Goal: Task Accomplishment & Management: Manage account settings

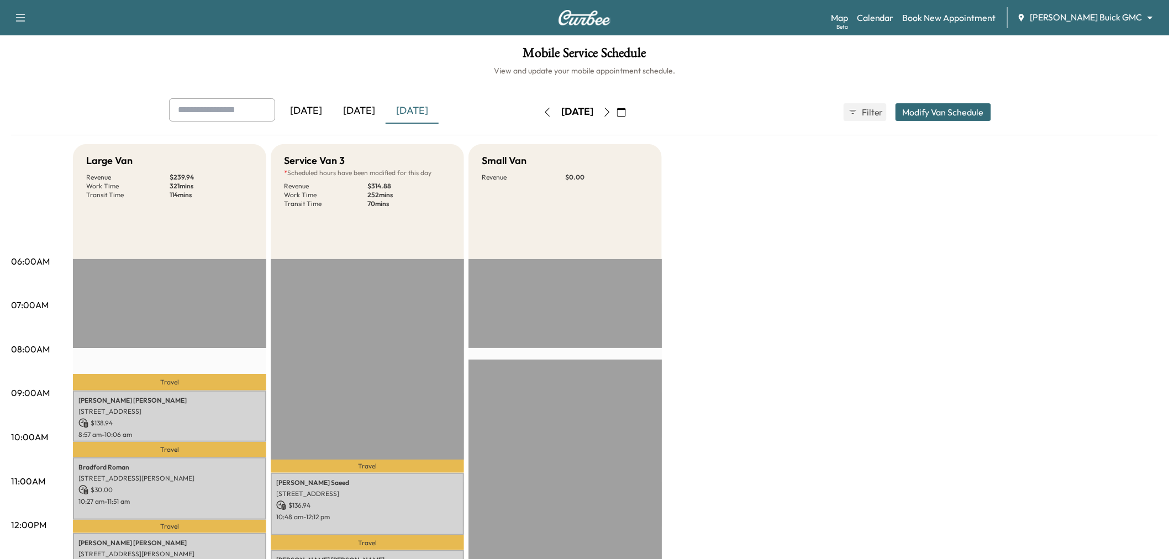
click at [352, 114] on div "[DATE]" at bounding box center [359, 110] width 53 height 25
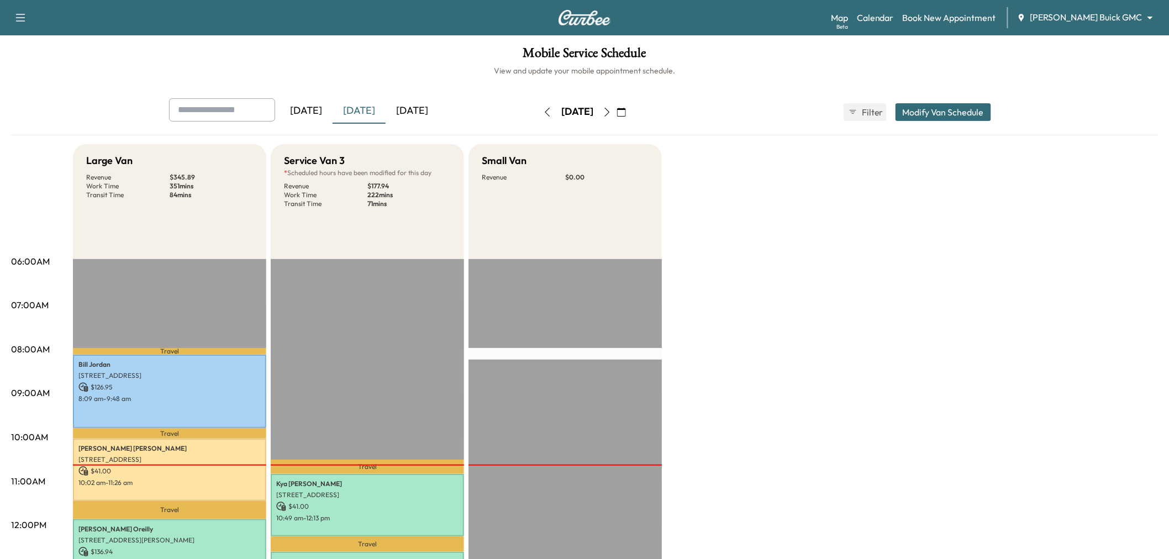
click at [439, 103] on div "[DATE]" at bounding box center [412, 110] width 53 height 25
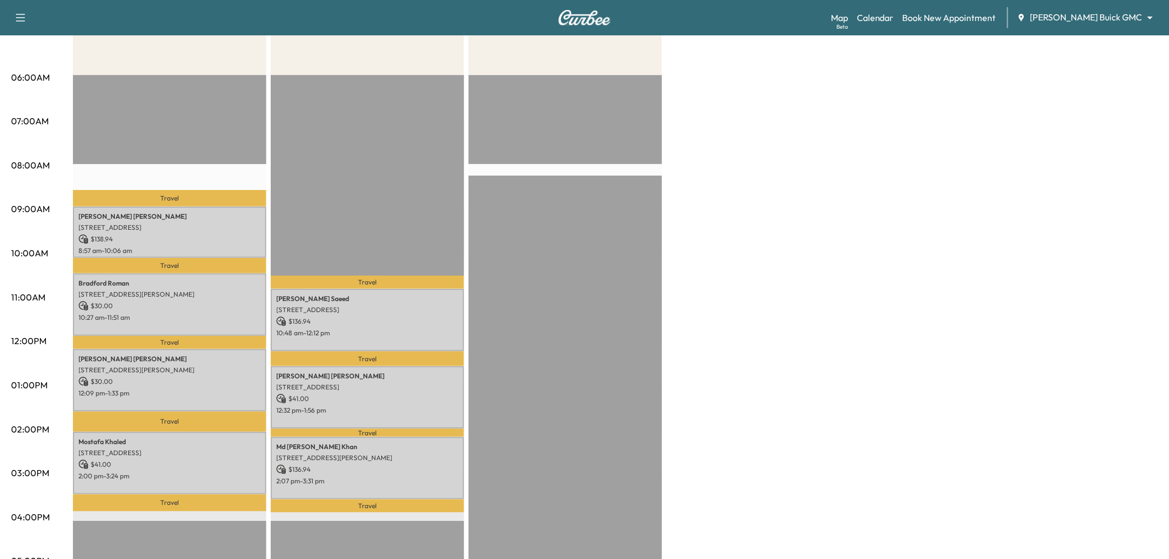
scroll to position [245, 0]
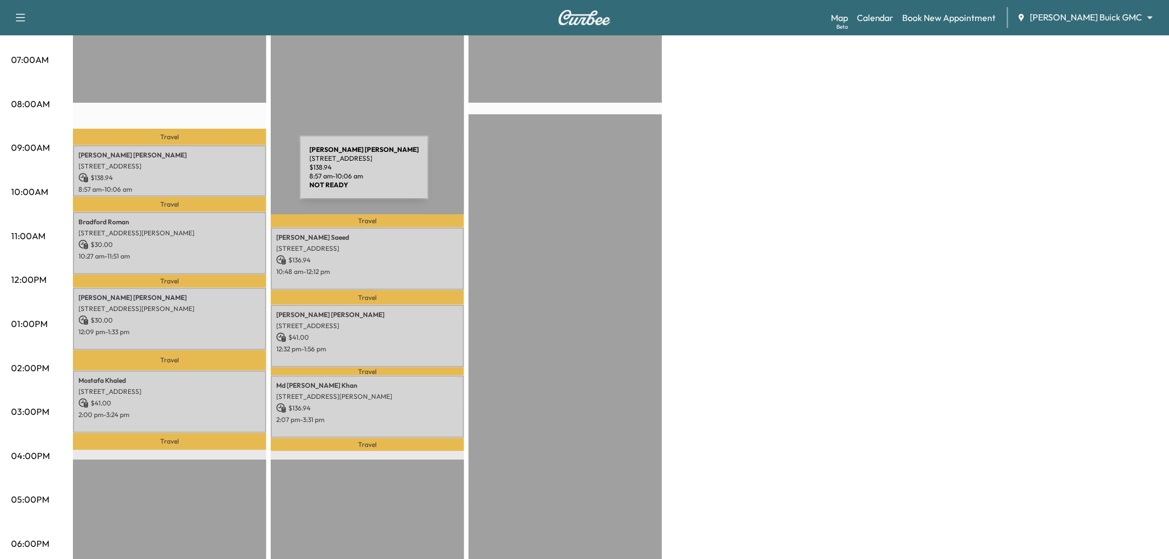
click at [217, 174] on p "$ 138.94" at bounding box center [169, 178] width 182 height 10
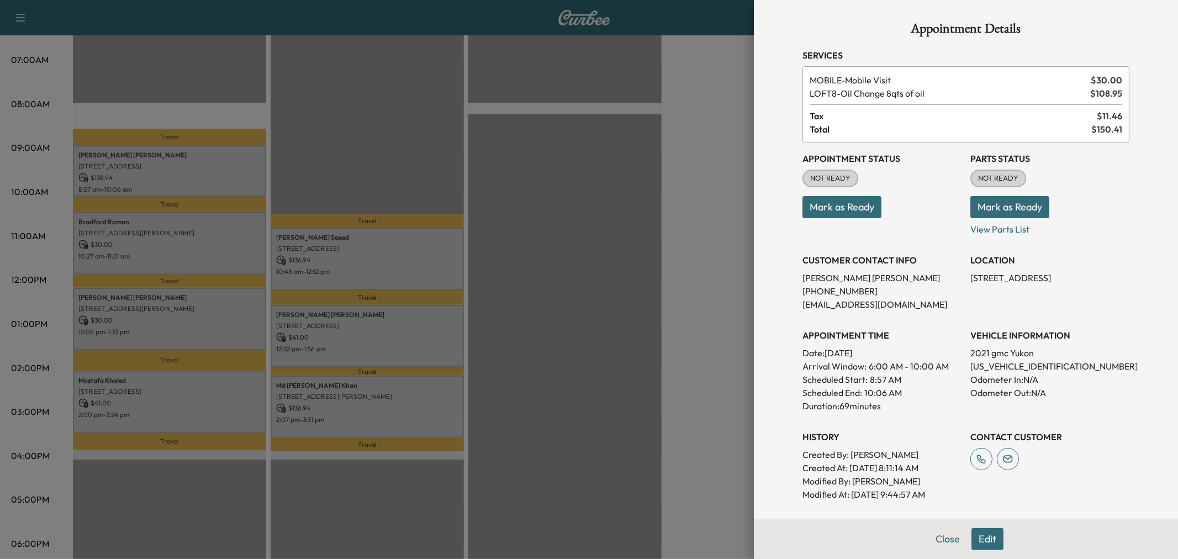
click at [218, 245] on div at bounding box center [589, 279] width 1178 height 559
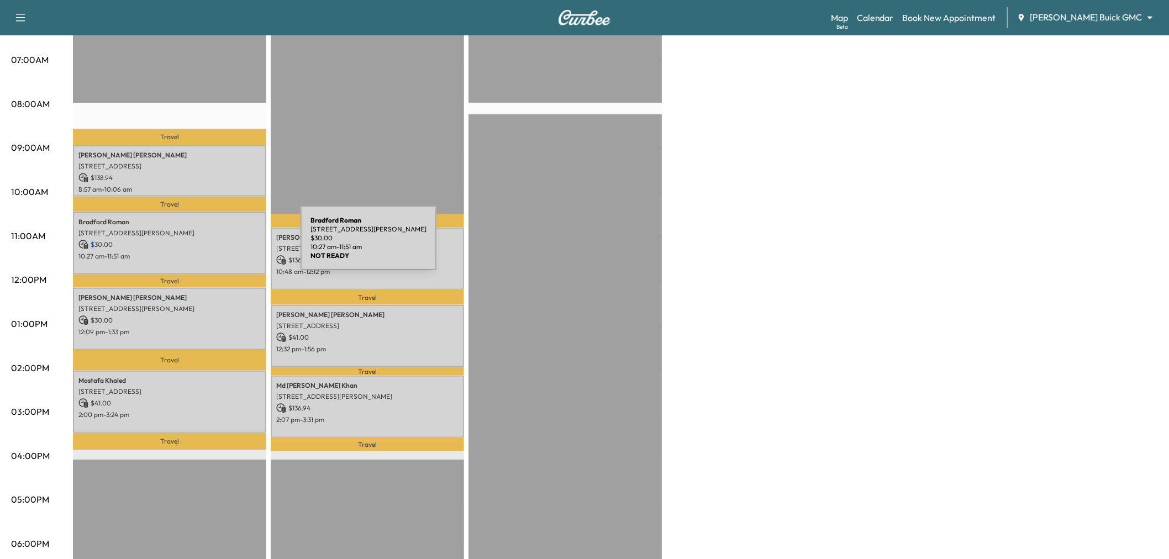
click at [218, 245] on p "$ 30.00" at bounding box center [169, 245] width 182 height 10
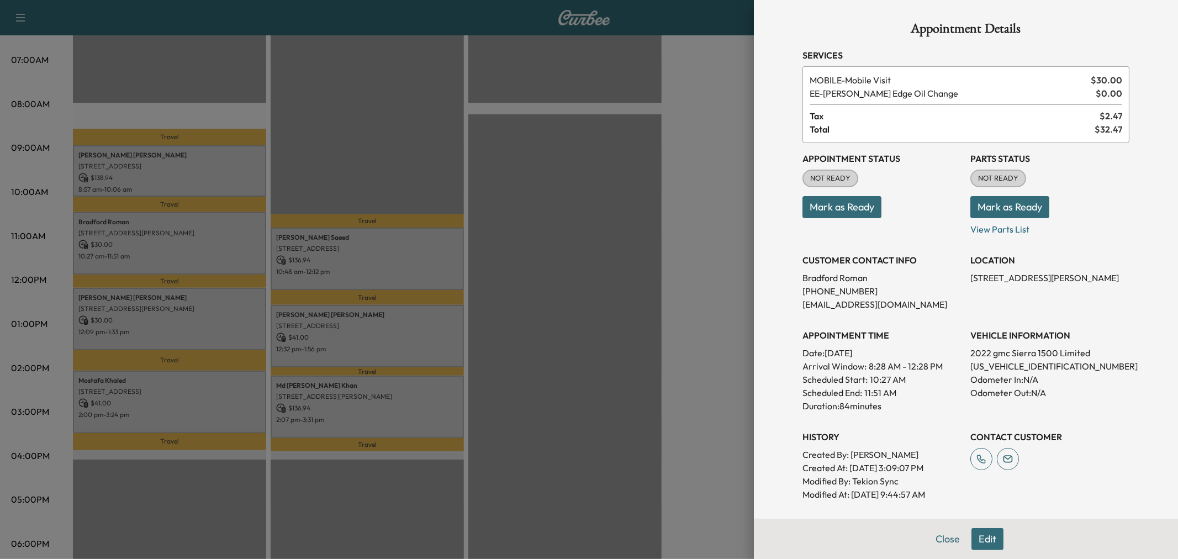
click at [218, 245] on div at bounding box center [589, 279] width 1178 height 559
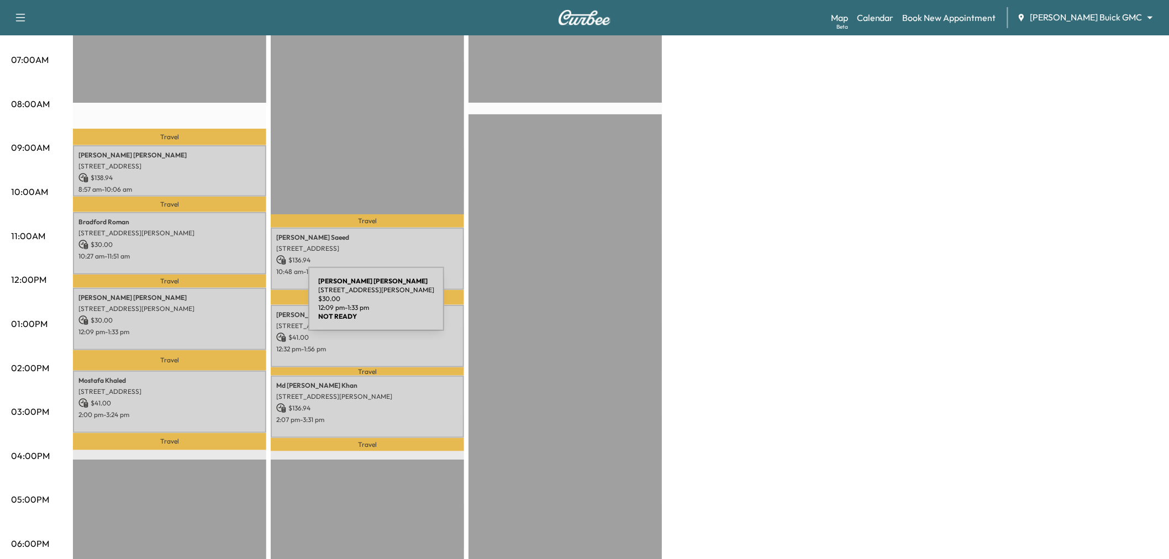
click at [225, 305] on p "[STREET_ADDRESS][PERSON_NAME]" at bounding box center [169, 308] width 182 height 9
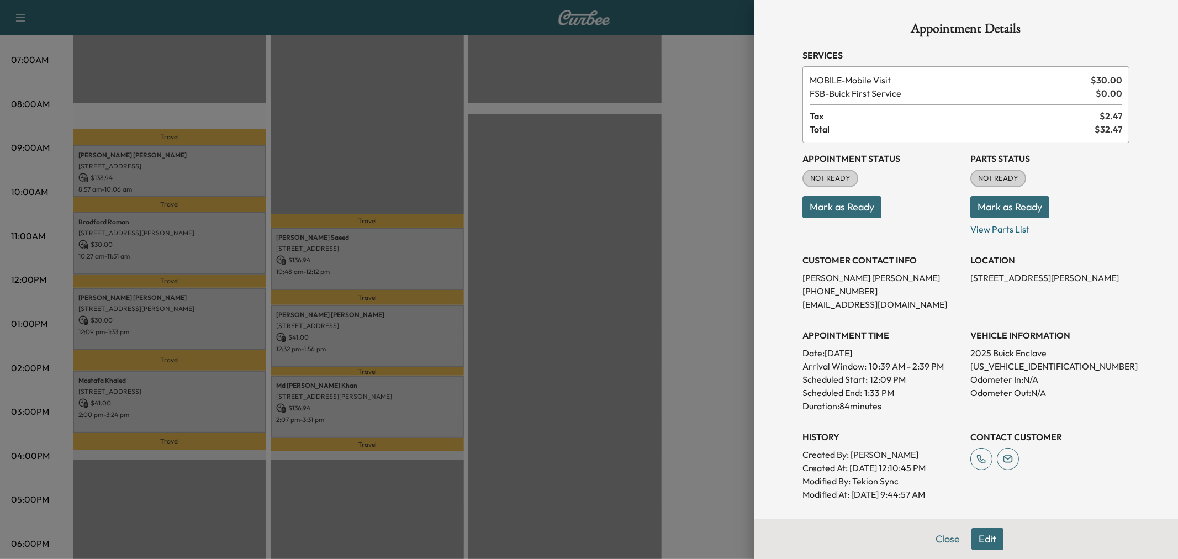
click at [225, 305] on div at bounding box center [589, 279] width 1178 height 559
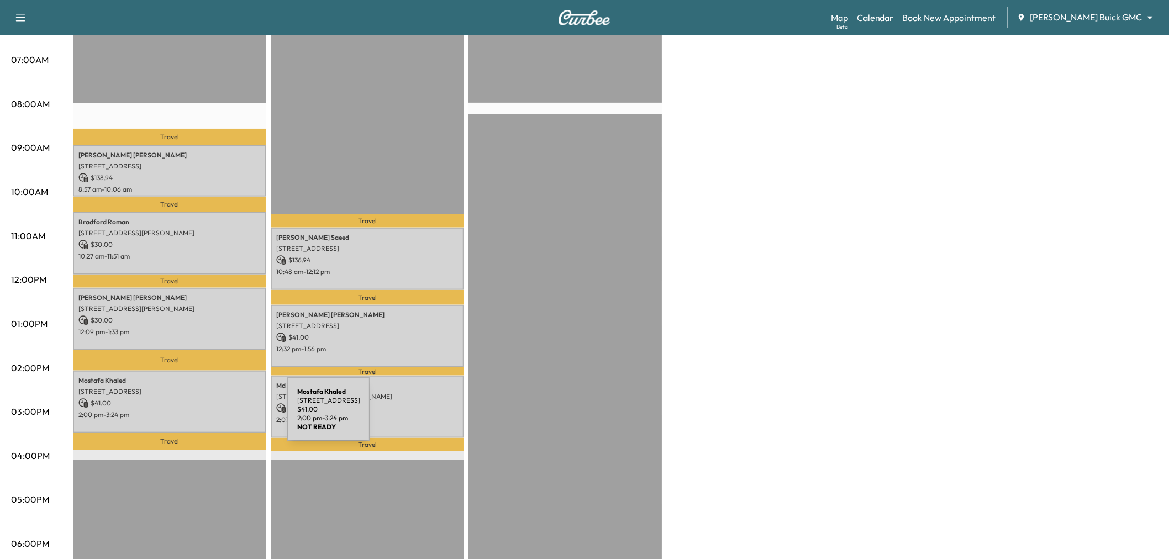
click at [204, 416] on div "Mostafa Khaled 6033 East Northwest Highway, 1089, Dallas, TX 75231, US $ 41.00 …" at bounding box center [169, 402] width 193 height 62
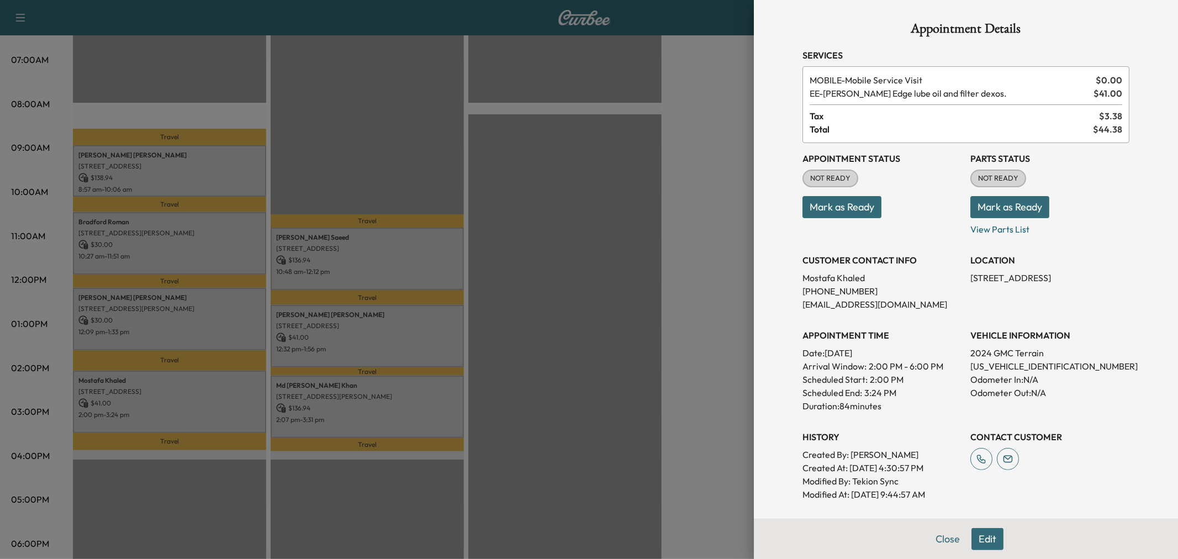
click at [204, 416] on div at bounding box center [589, 279] width 1178 height 559
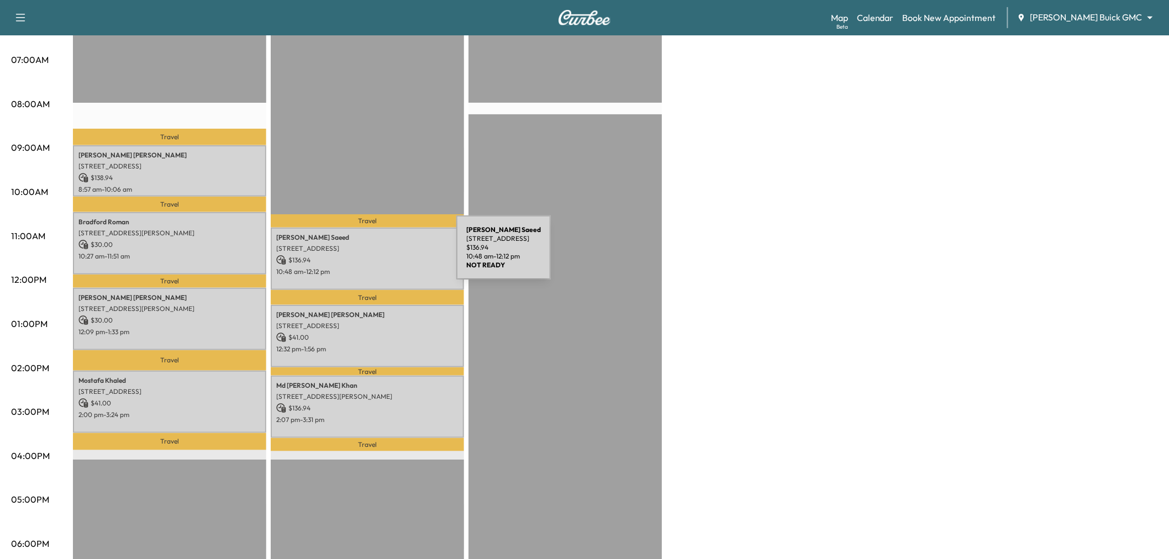
click at [373, 255] on p "$ 136.94" at bounding box center [367, 260] width 182 height 10
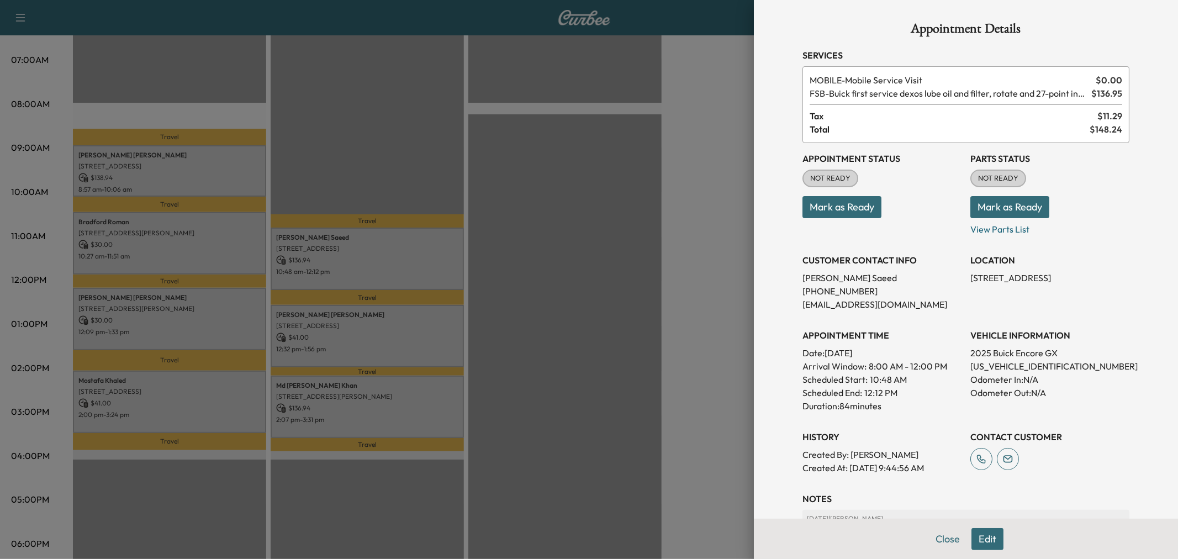
click at [368, 256] on div at bounding box center [589, 279] width 1178 height 559
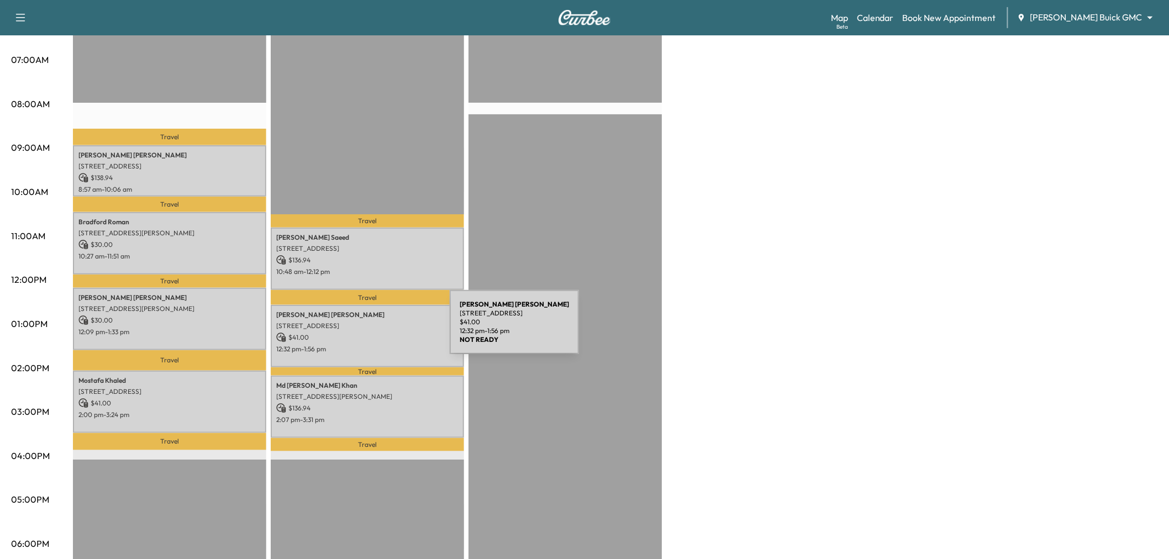
click at [367, 333] on p "$ 41.00" at bounding box center [367, 338] width 182 height 10
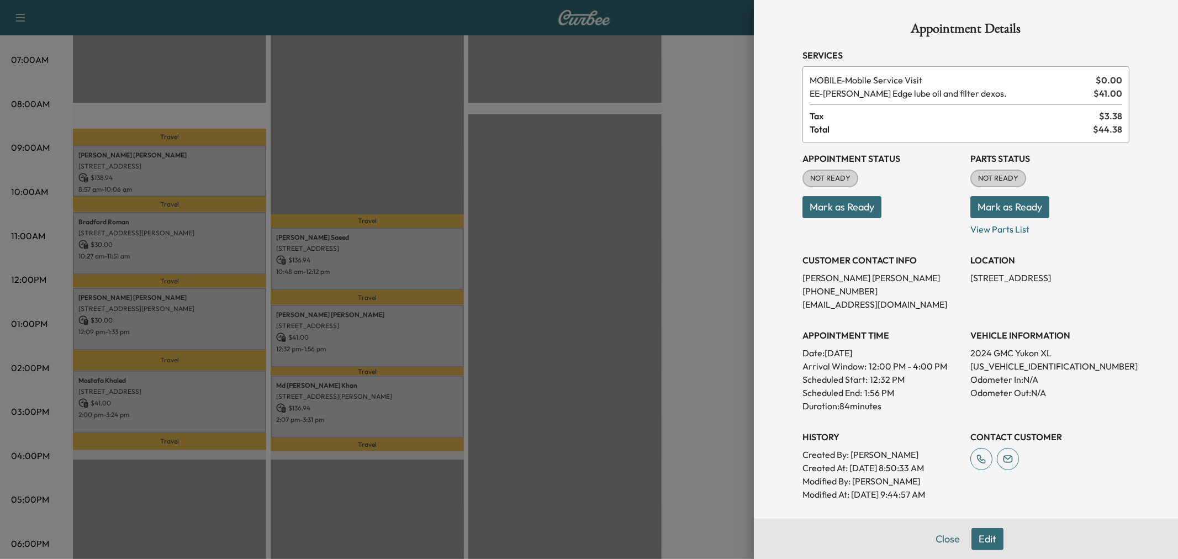
click at [367, 329] on div at bounding box center [589, 279] width 1178 height 559
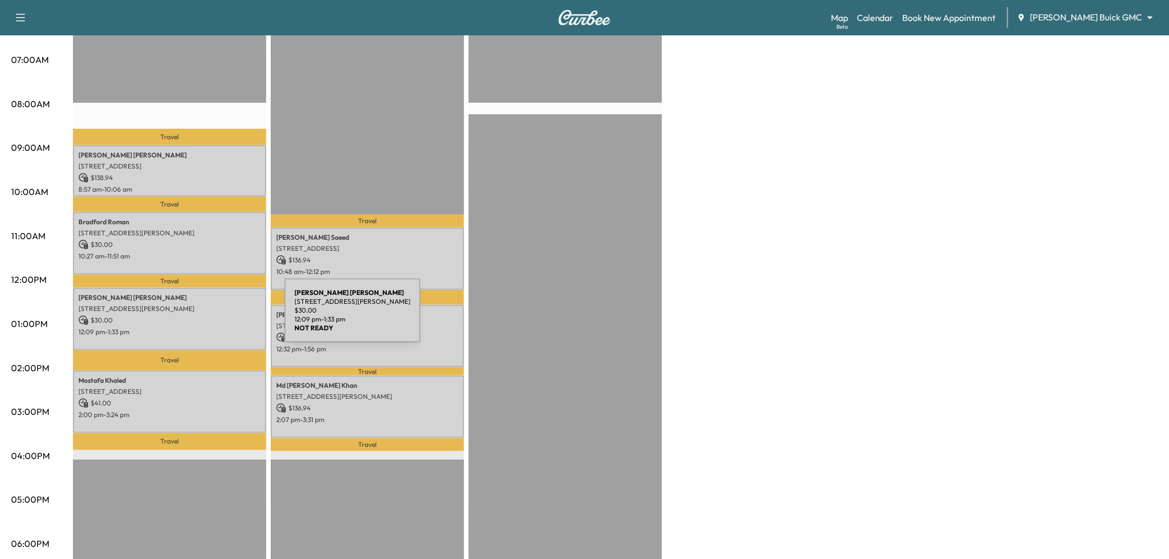
click at [202, 317] on p "$ 30.00" at bounding box center [169, 320] width 182 height 10
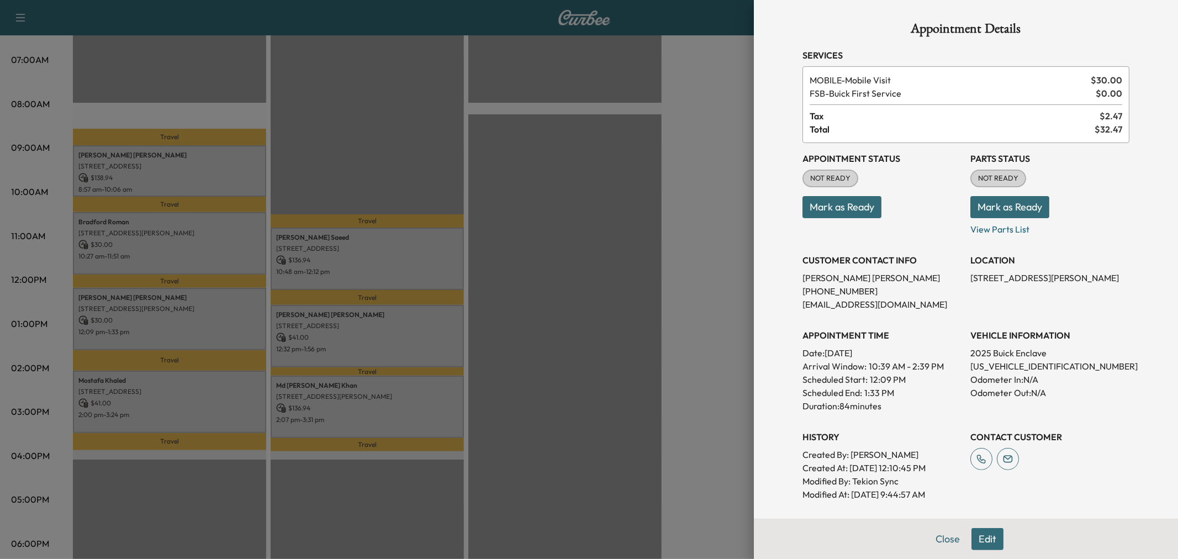
click at [360, 268] on div at bounding box center [589, 279] width 1178 height 559
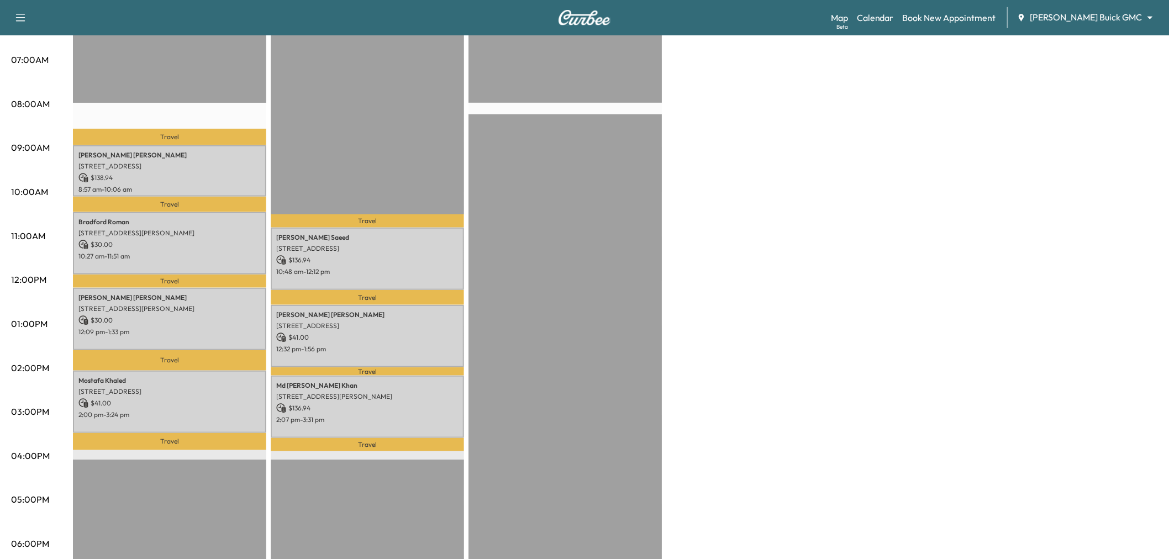
scroll to position [0, 0]
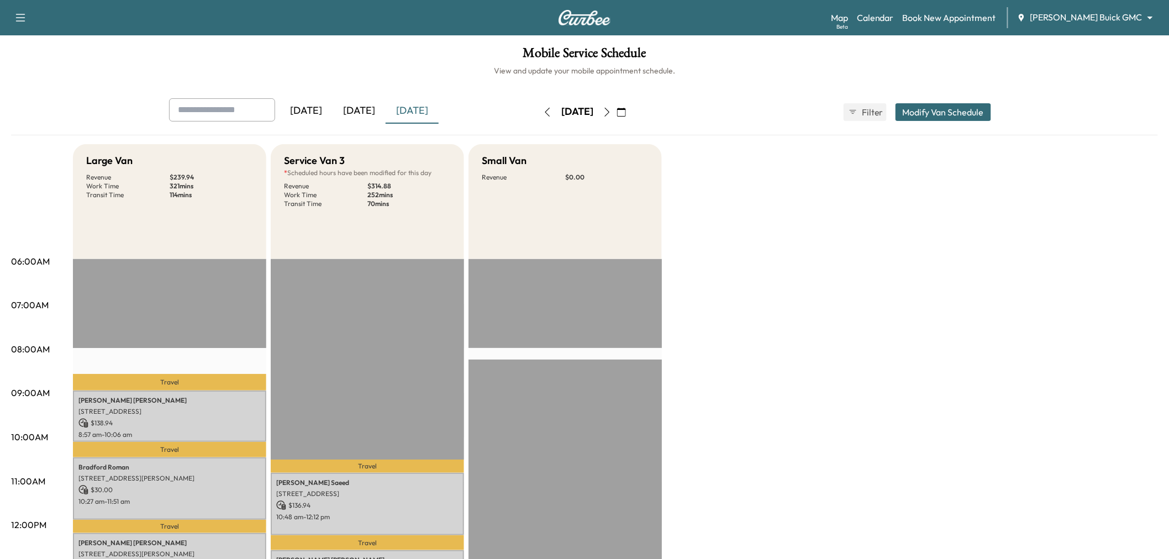
click at [361, 107] on div "[DATE]" at bounding box center [359, 110] width 53 height 25
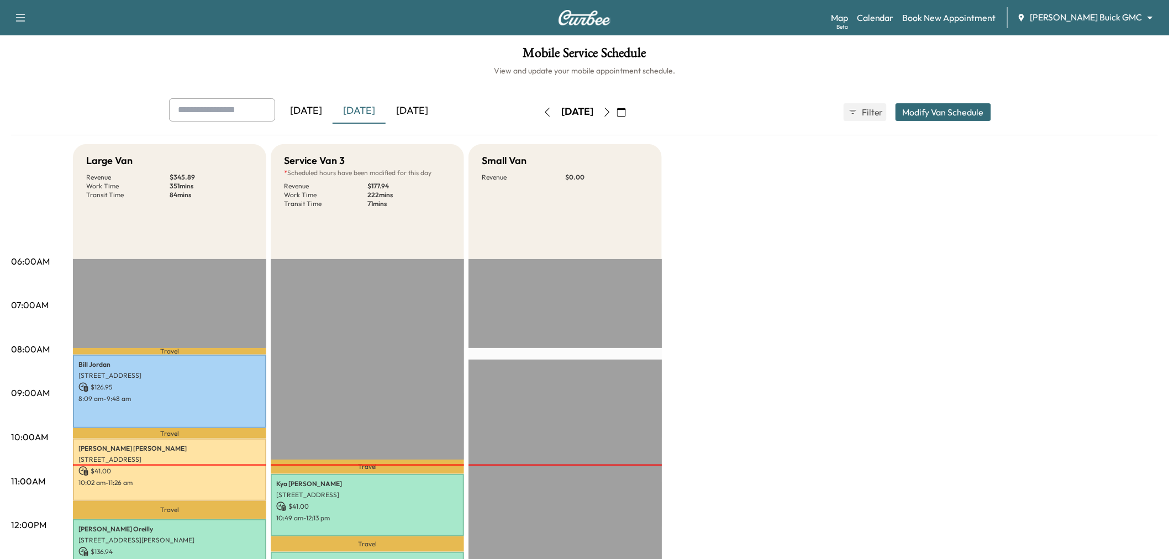
click at [421, 112] on div "[DATE]" at bounding box center [412, 110] width 53 height 25
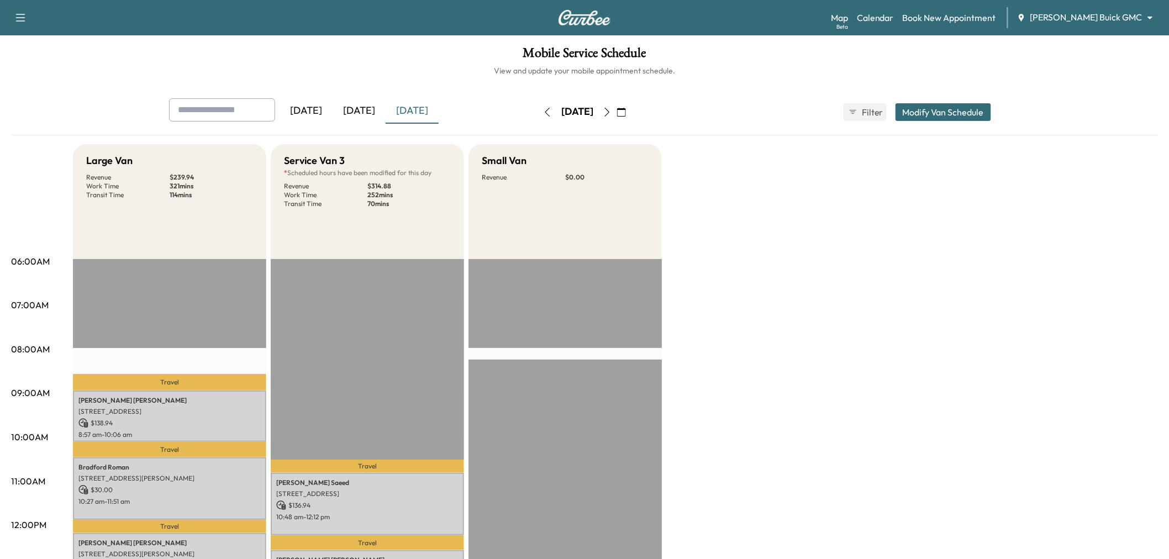
scroll to position [123, 0]
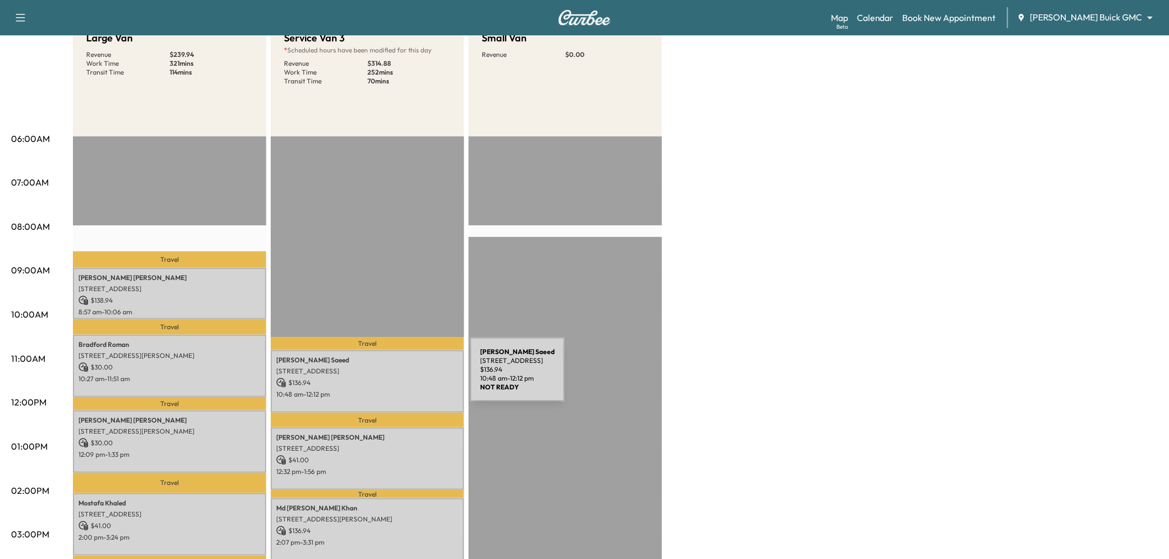
click at [388, 382] on p "$ 136.94" at bounding box center [367, 383] width 182 height 10
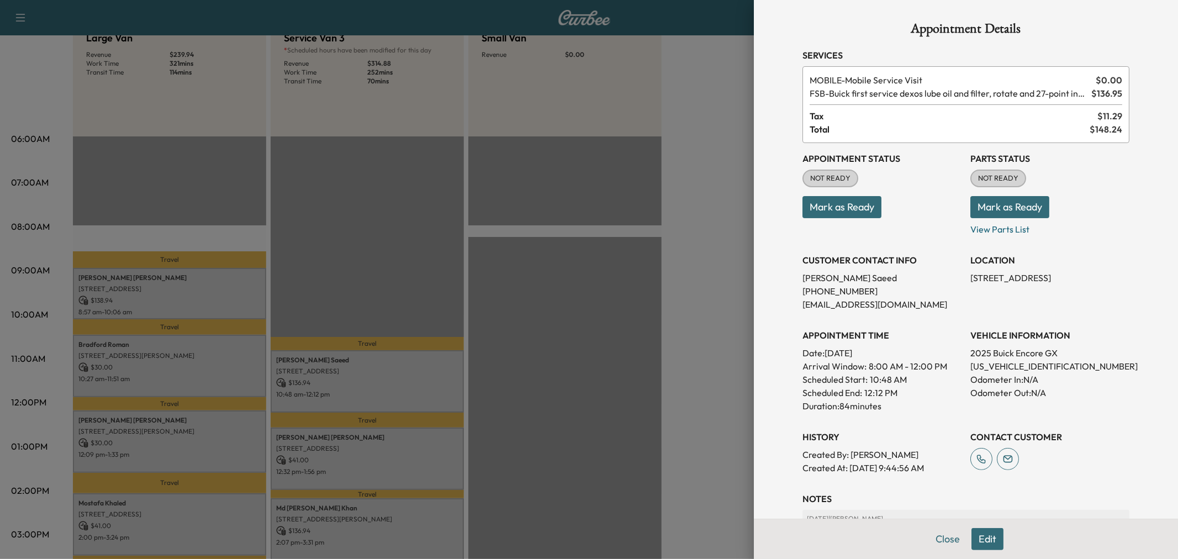
click at [674, 281] on div at bounding box center [589, 279] width 1178 height 559
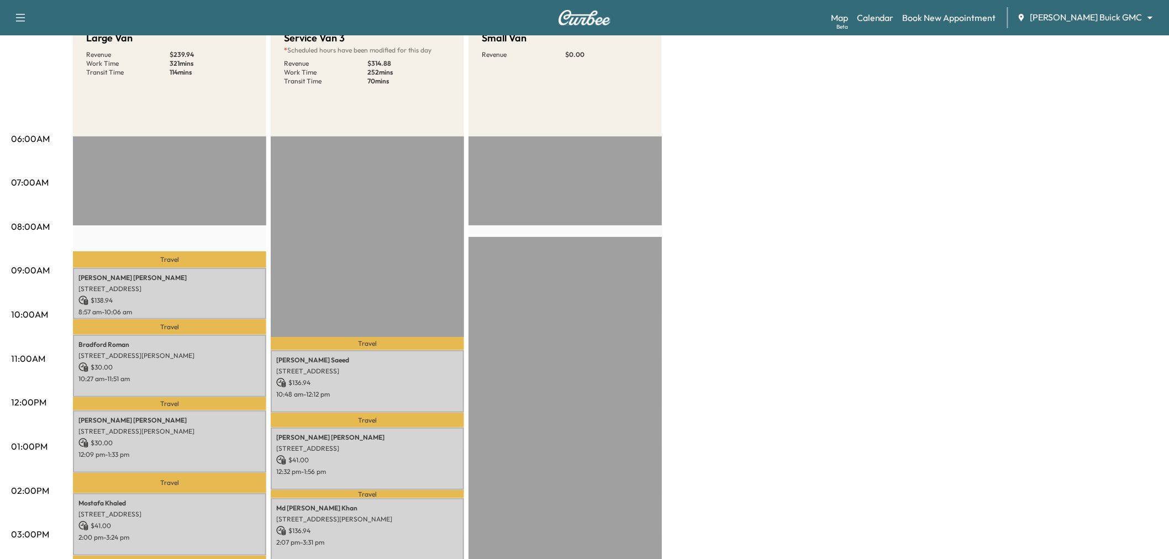
scroll to position [0, 0]
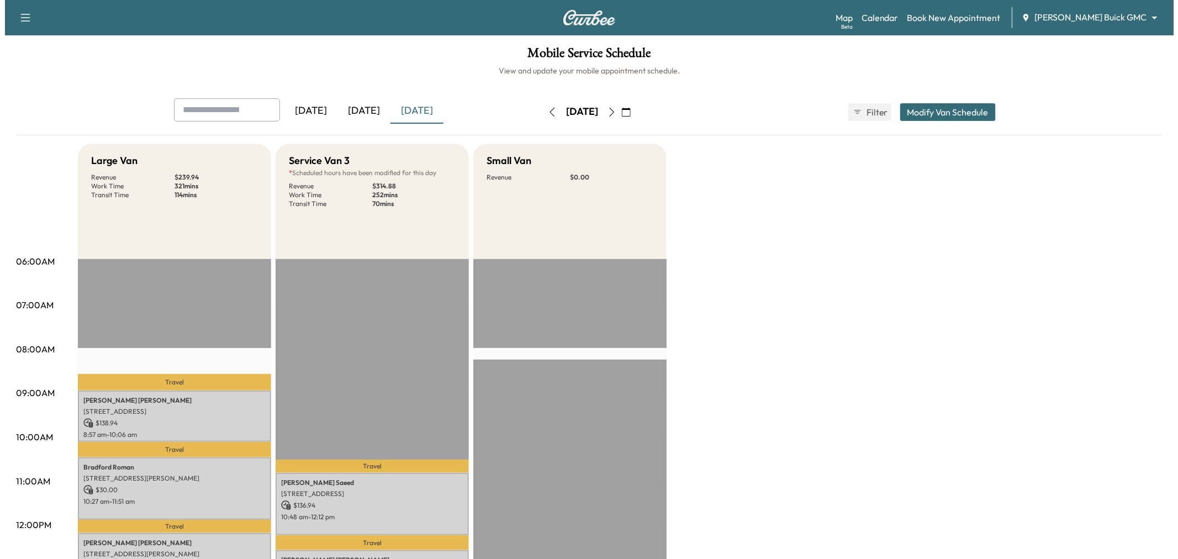
scroll to position [245, 0]
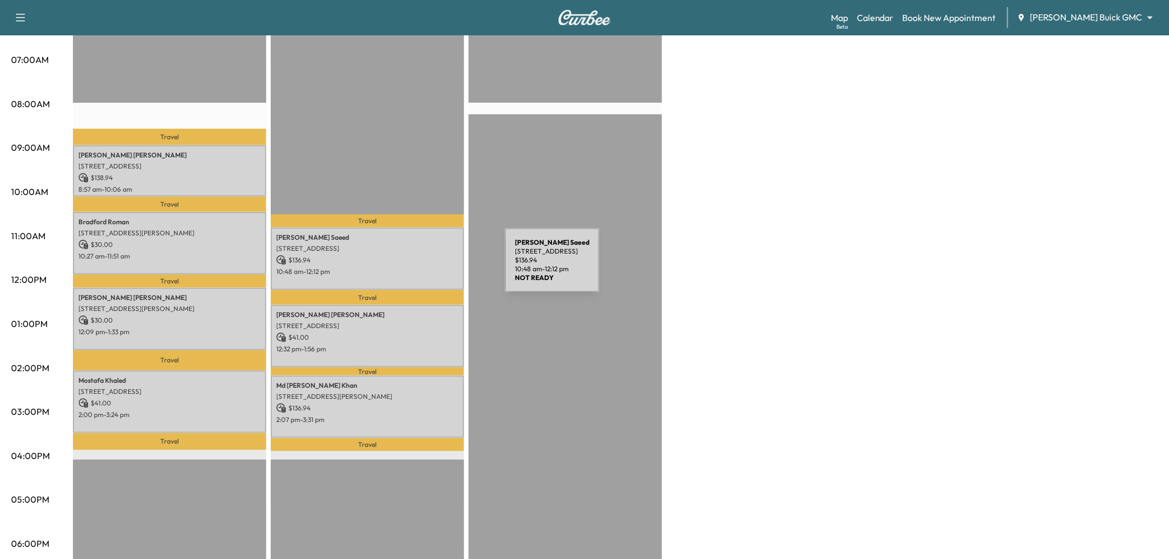
click at [422, 267] on p "10:48 am - 12:12 pm" at bounding box center [367, 271] width 182 height 9
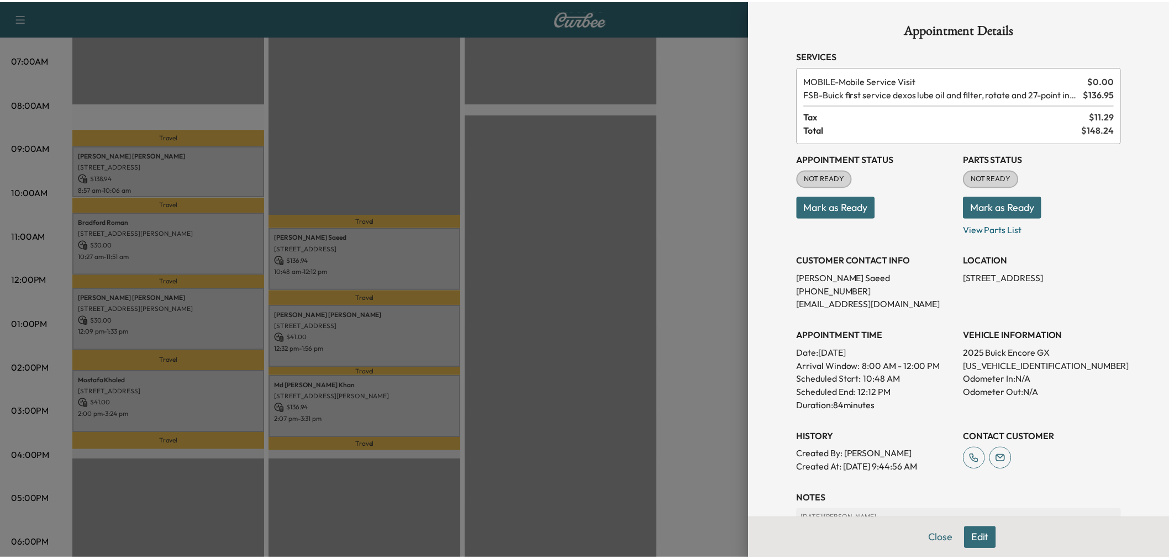
scroll to position [61, 0]
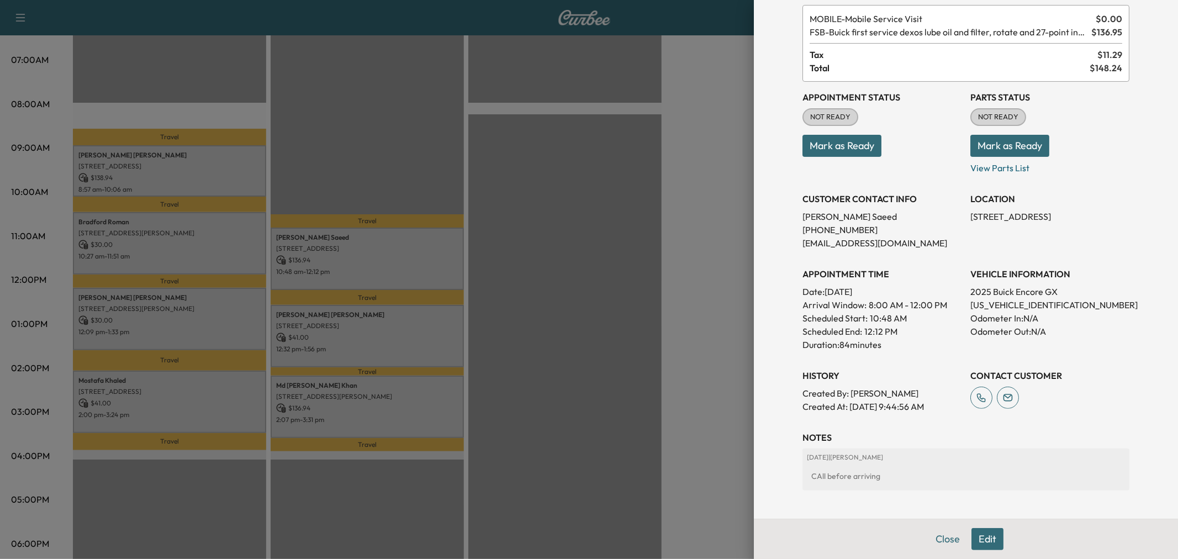
click at [736, 391] on div at bounding box center [589, 279] width 1178 height 559
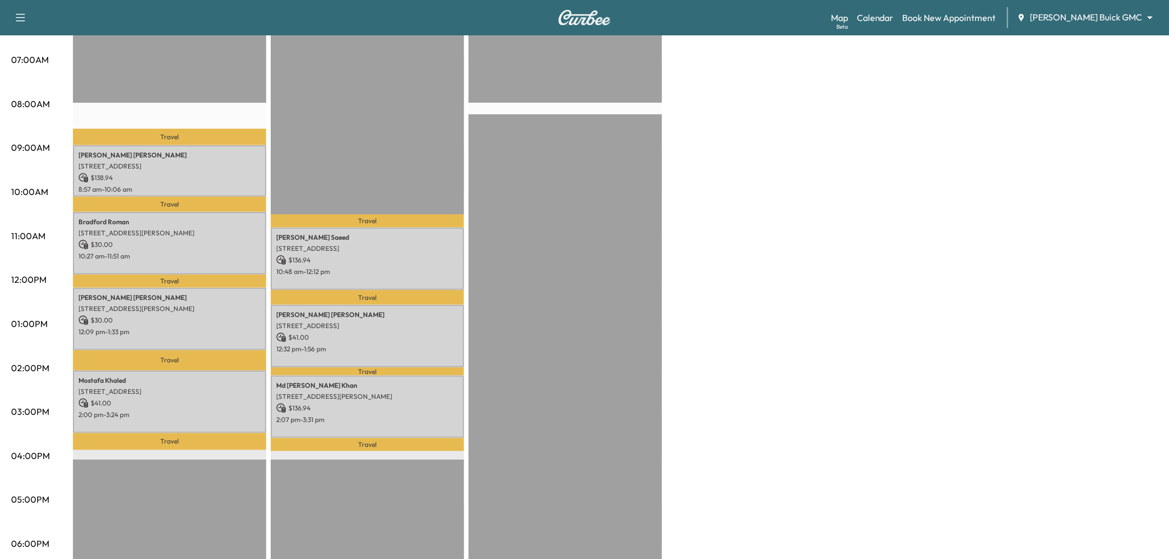
click at [23, 17] on icon "button" at bounding box center [20, 17] width 13 height 13
click at [38, 311] on button "Log Out" at bounding box center [38, 308] width 41 height 18
